Goal: Task Accomplishment & Management: Manage account settings

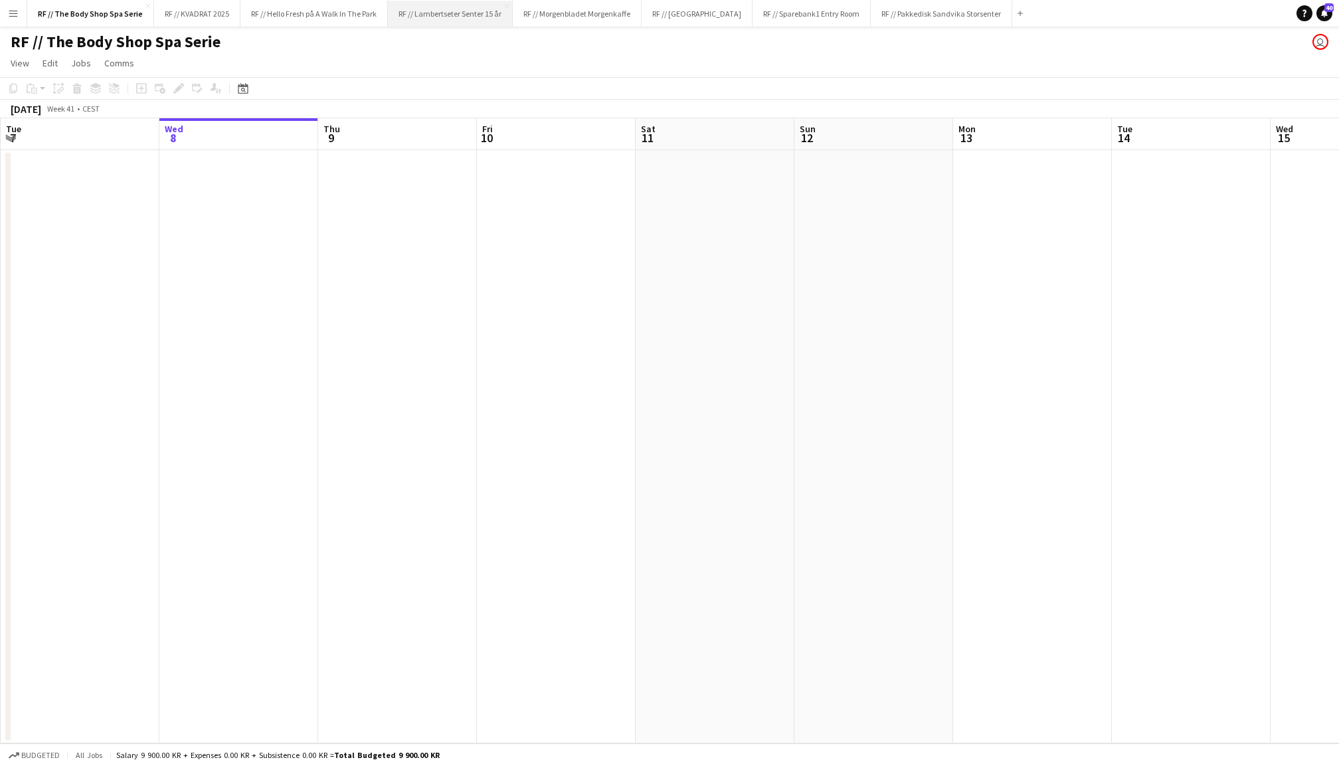
click at [429, 20] on button "RF // Lambertseter [PERSON_NAME] 15 år Close" at bounding box center [450, 14] width 125 height 26
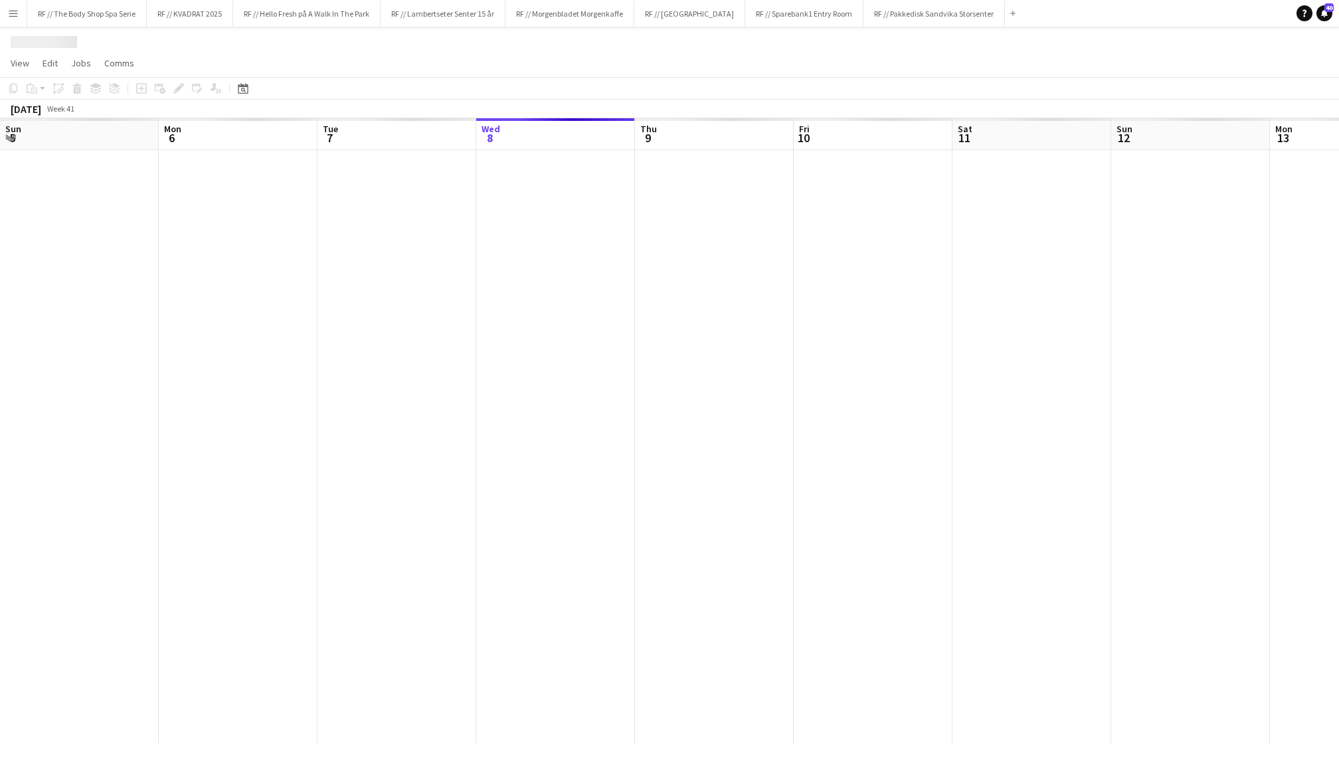
scroll to position [0, 317]
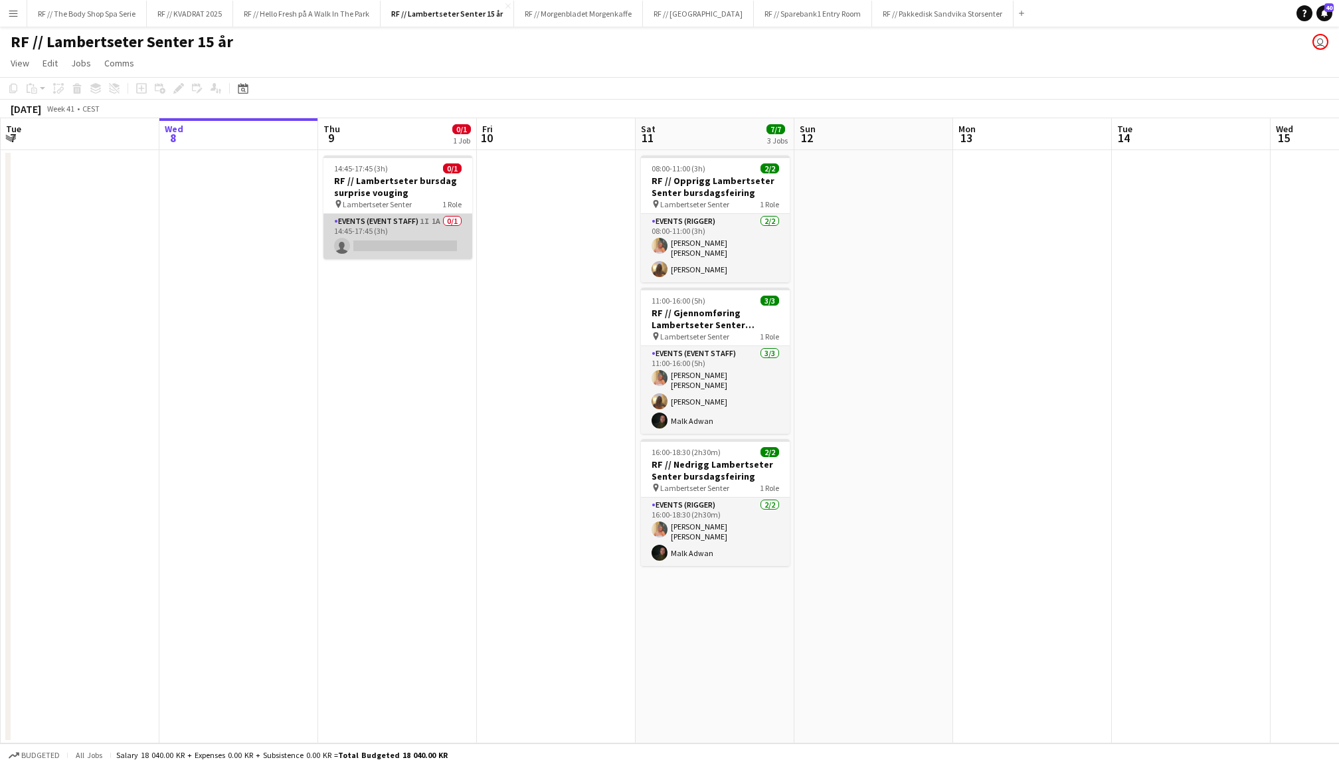
click at [402, 248] on app-card-role "Events (Event Staff) 1I 1A 0/1 14:45-17:45 (3h) single-neutral-actions" at bounding box center [397, 236] width 149 height 45
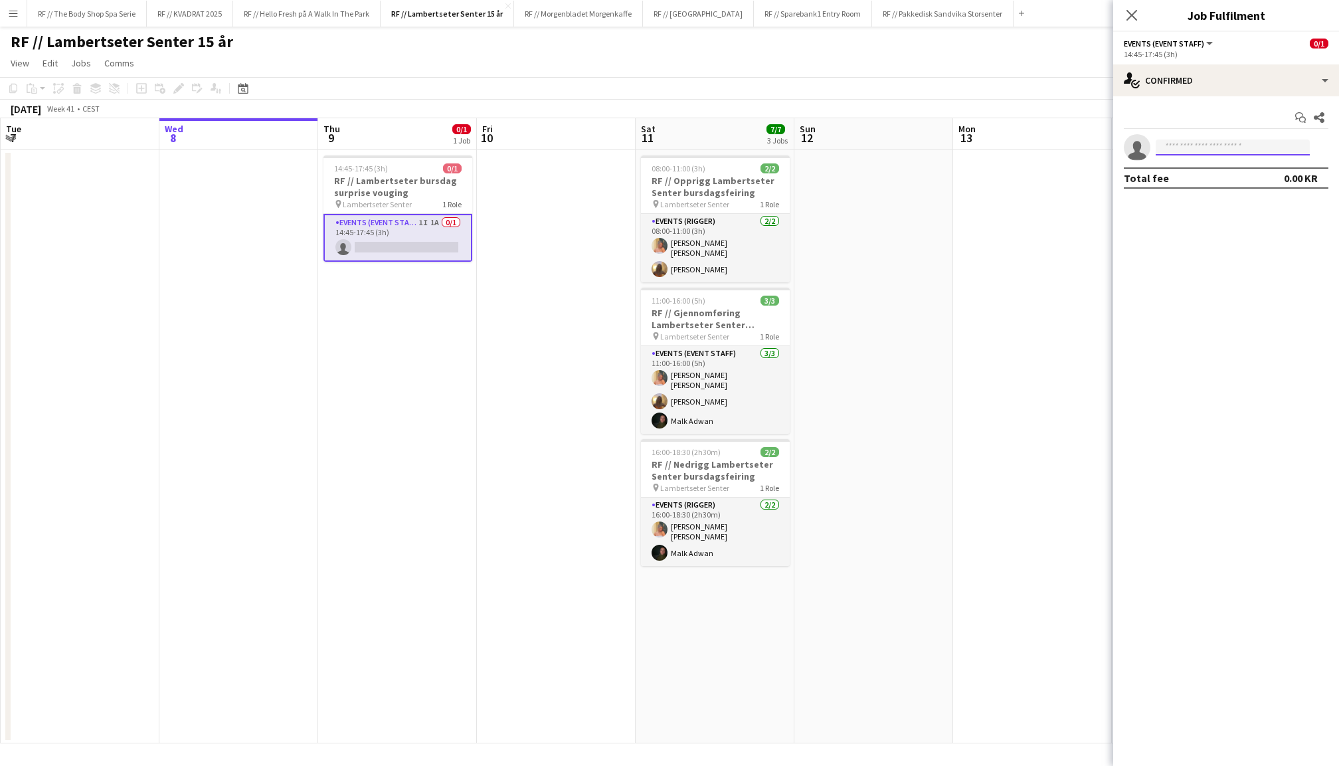
click at [1217, 145] on input at bounding box center [1233, 147] width 154 height 16
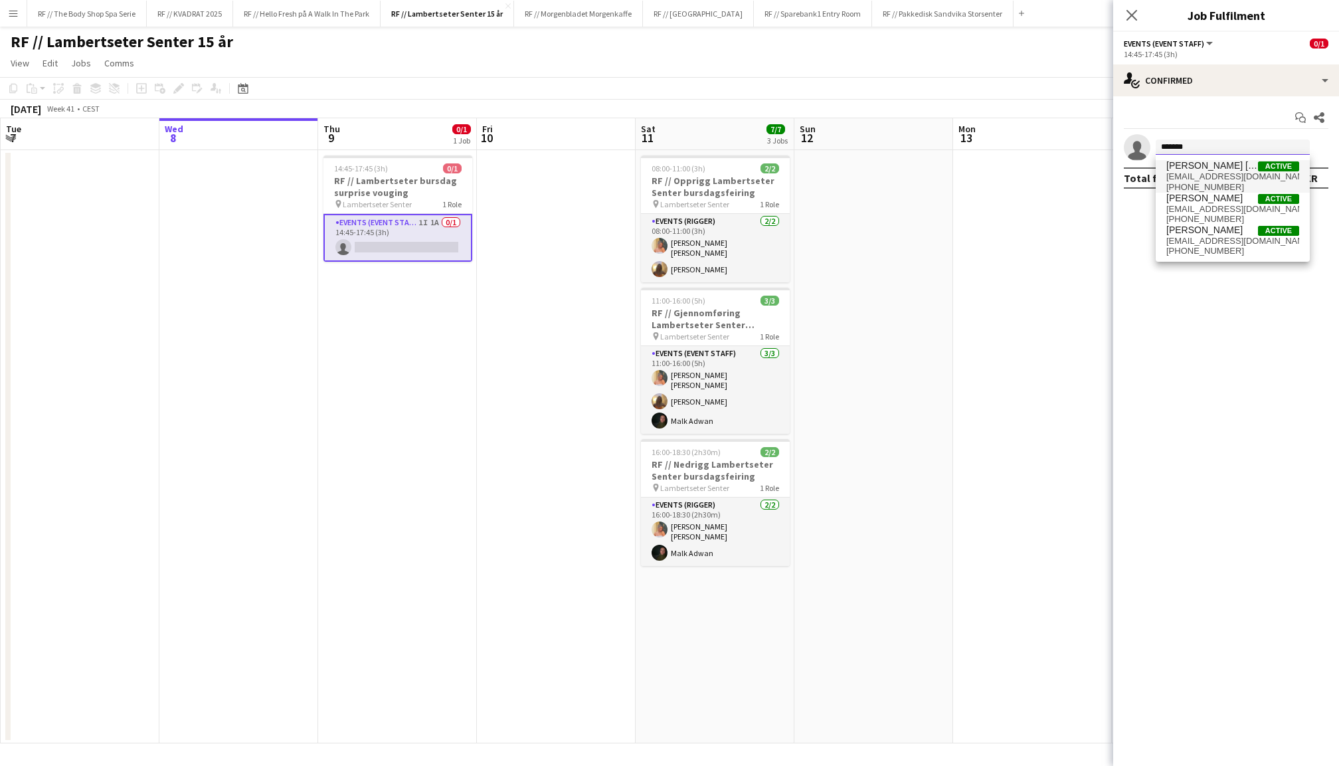
type input "*******"
click at [1234, 179] on span "[EMAIL_ADDRESS][DOMAIN_NAME]" at bounding box center [1232, 176] width 133 height 11
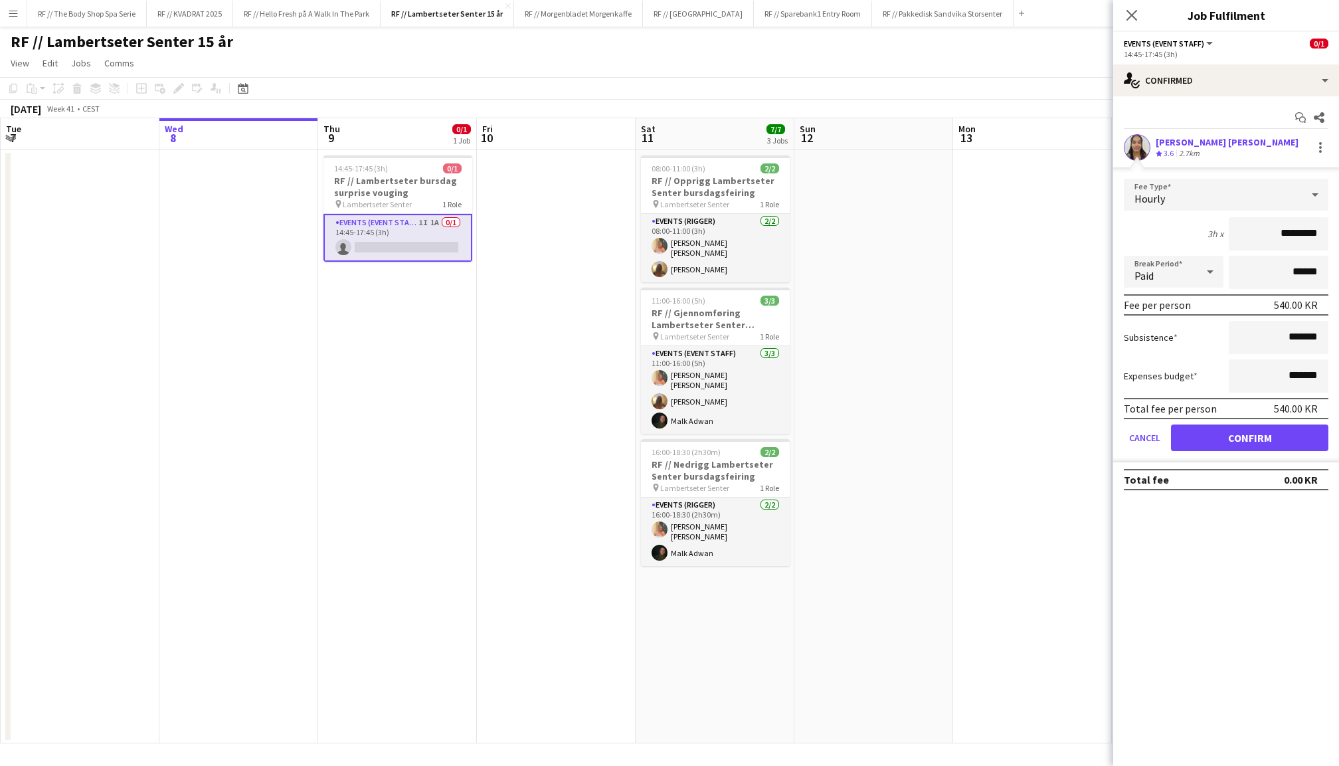
click at [1269, 436] on button "Confirm" at bounding box center [1249, 437] width 157 height 27
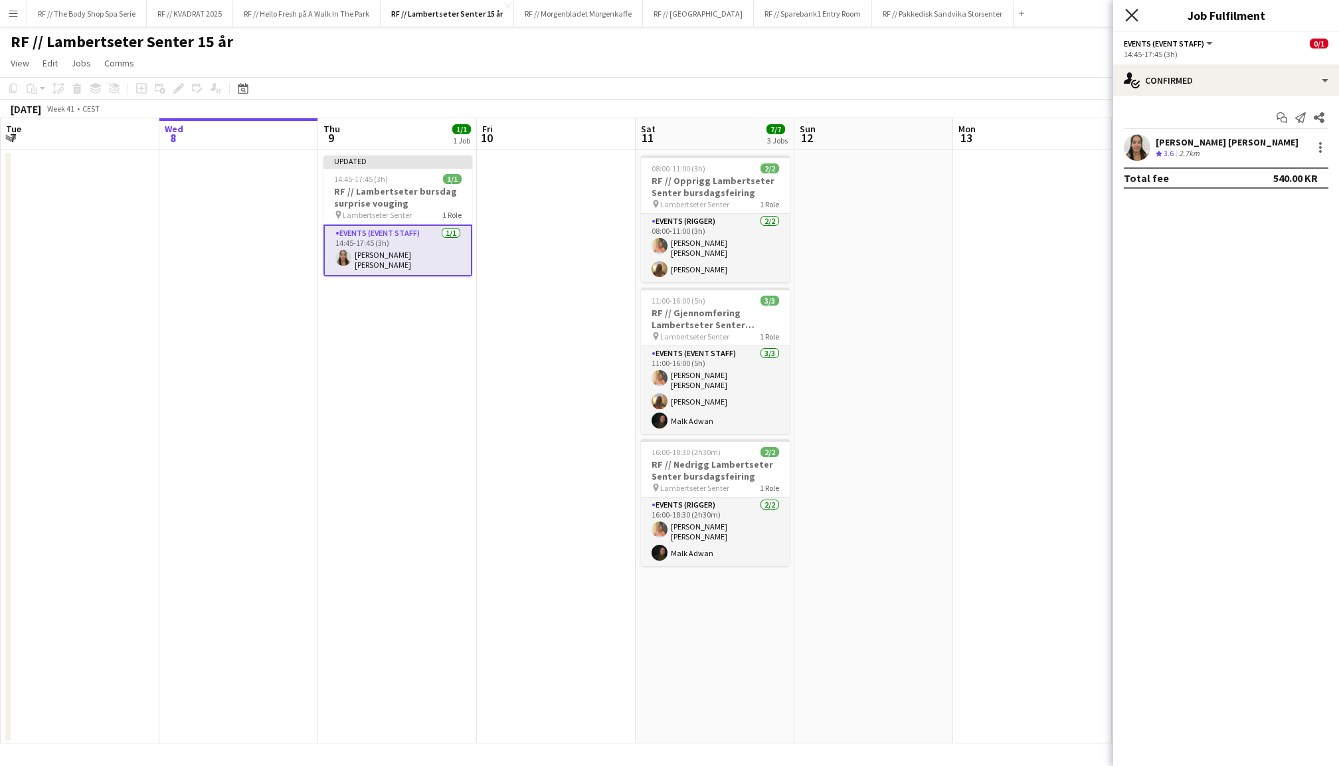
click at [1129, 19] on icon at bounding box center [1131, 15] width 13 height 13
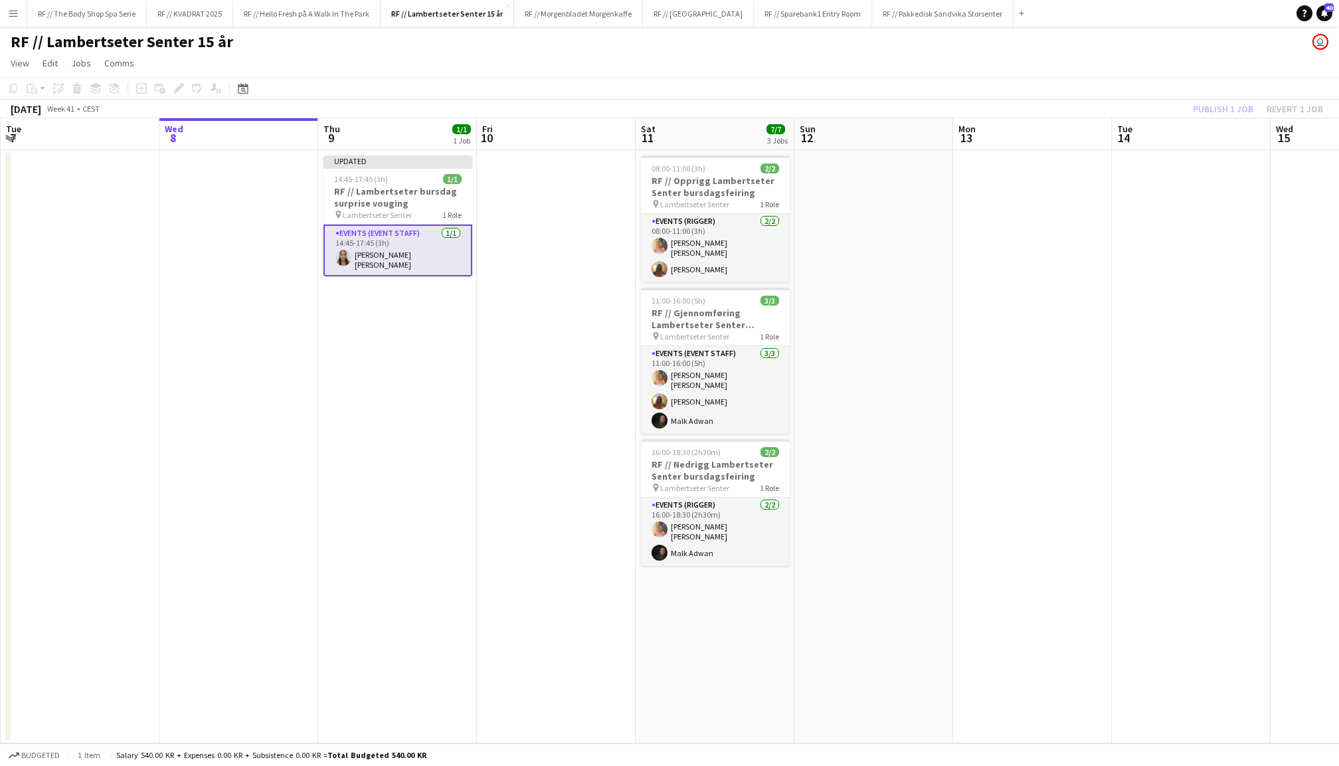
click at [1213, 109] on div "Publish 1 job Revert 1 job" at bounding box center [1258, 108] width 162 height 17
click at [1213, 109] on button "Publish 1 job" at bounding box center [1223, 108] width 71 height 17
